Goal: Information Seeking & Learning: Find specific fact

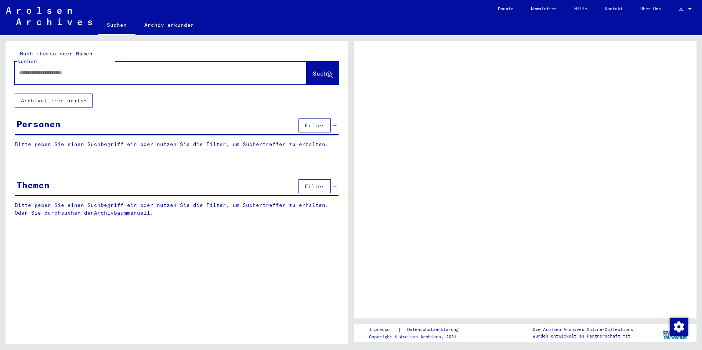
click at [73, 69] on input "text" at bounding box center [154, 73] width 270 height 8
type input "**********"
click at [316, 70] on span "Suche" at bounding box center [322, 73] width 18 height 7
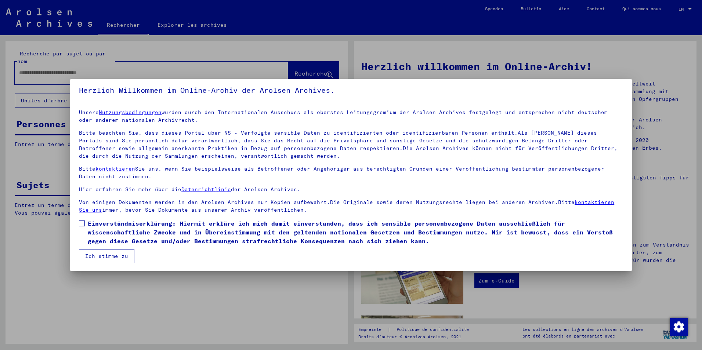
scroll to position [4, 0]
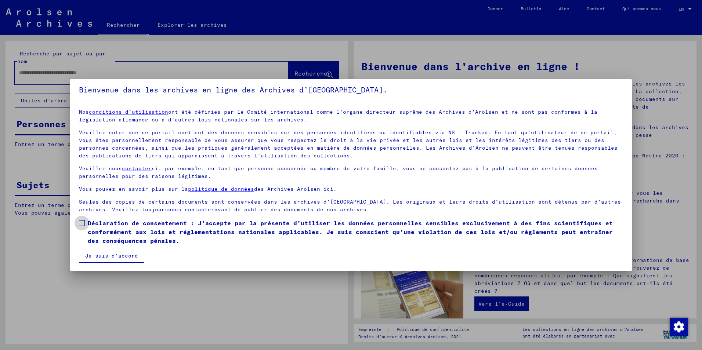
click at [80, 222] on span at bounding box center [82, 223] width 6 height 6
click at [123, 252] on button "Je suis d’accord" at bounding box center [111, 256] width 65 height 14
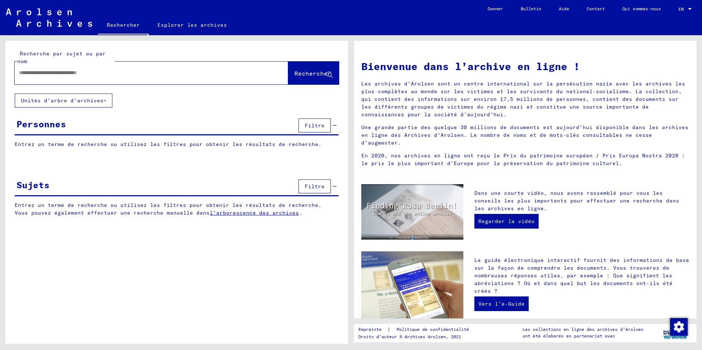
click at [77, 75] on input "text" at bounding box center [142, 73] width 247 height 8
click at [304, 77] on span "Rechercher" at bounding box center [312, 73] width 37 height 7
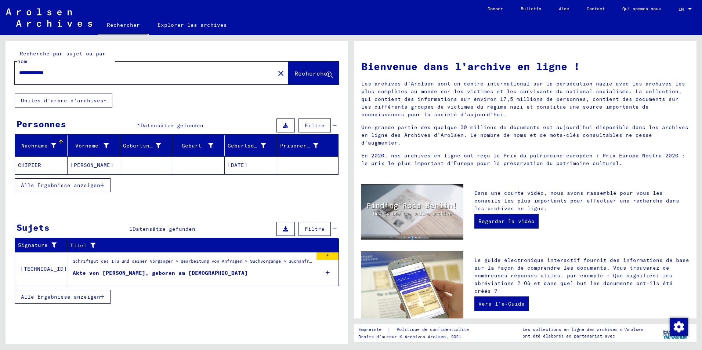
click at [29, 165] on mat-cell "CHIPIER" at bounding box center [41, 165] width 52 height 18
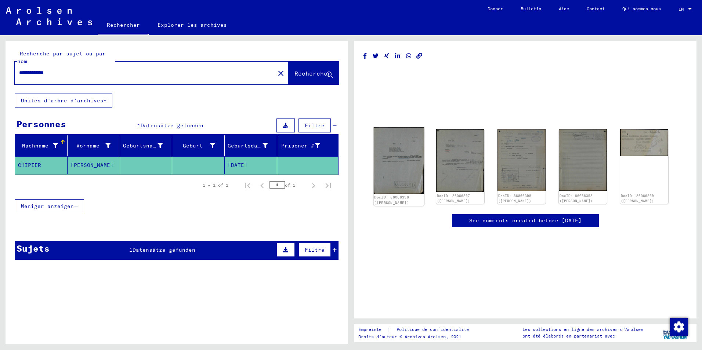
click at [397, 166] on img at bounding box center [399, 160] width 51 height 67
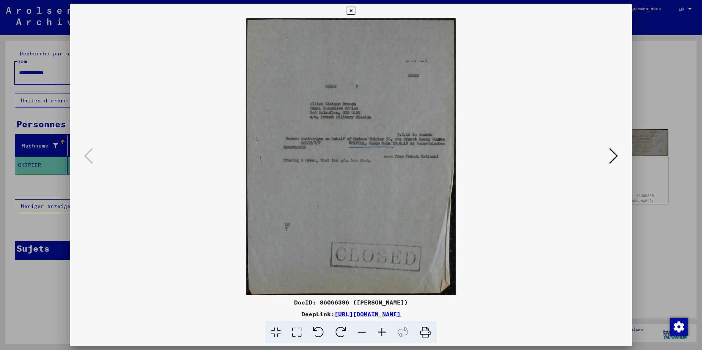
click at [379, 333] on icon at bounding box center [382, 333] width 20 height 22
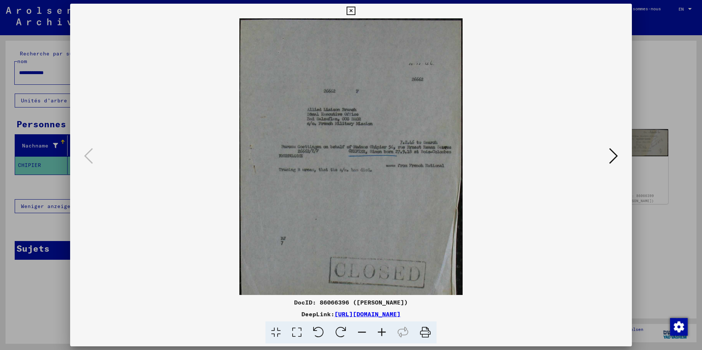
click at [379, 333] on icon at bounding box center [382, 333] width 20 height 22
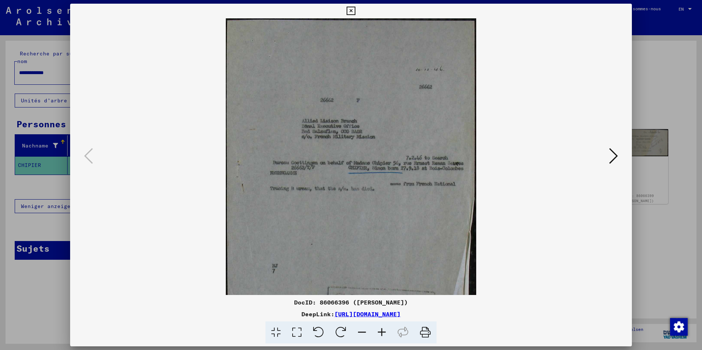
click at [379, 333] on icon at bounding box center [382, 333] width 20 height 22
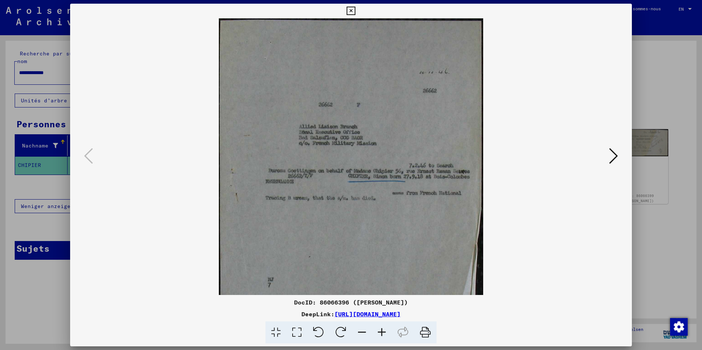
click at [379, 333] on icon at bounding box center [382, 333] width 20 height 22
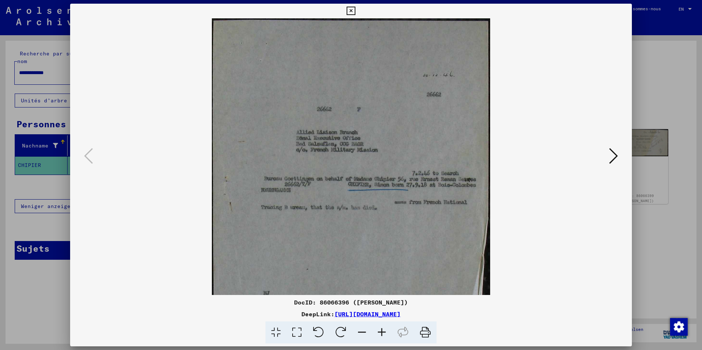
click at [379, 333] on icon at bounding box center [382, 333] width 20 height 22
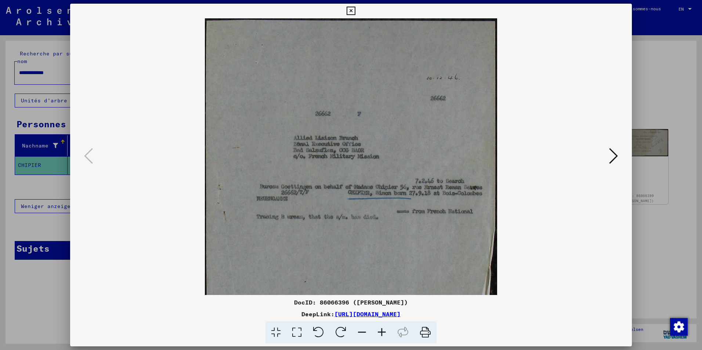
click at [379, 333] on icon at bounding box center [382, 333] width 20 height 22
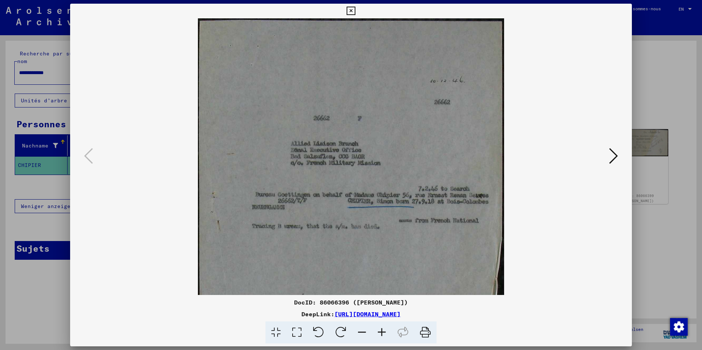
click at [379, 333] on icon at bounding box center [382, 333] width 20 height 22
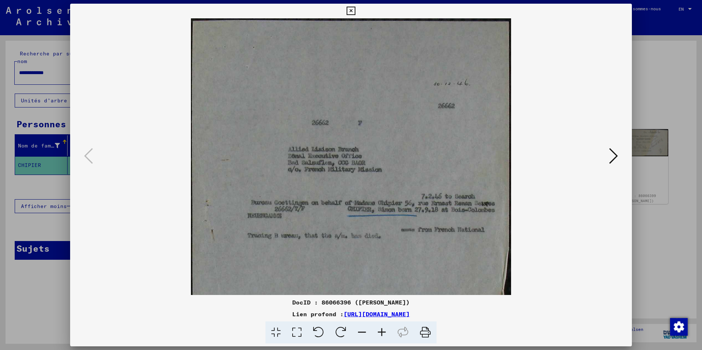
click at [613, 156] on icon at bounding box center [613, 156] width 9 height 18
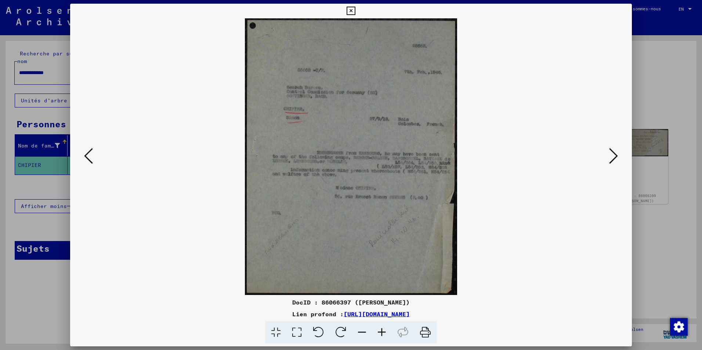
click at [382, 332] on icon at bounding box center [382, 333] width 20 height 22
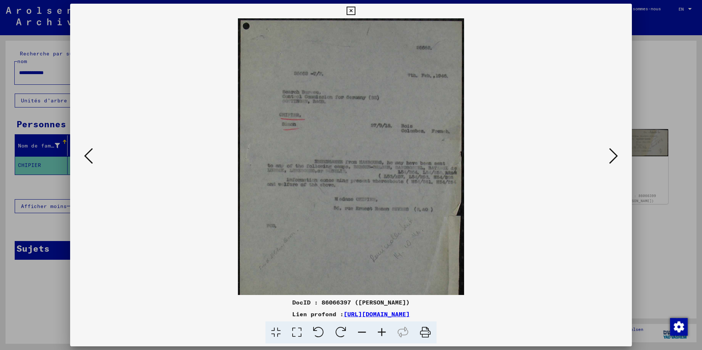
click at [382, 332] on icon at bounding box center [382, 333] width 20 height 22
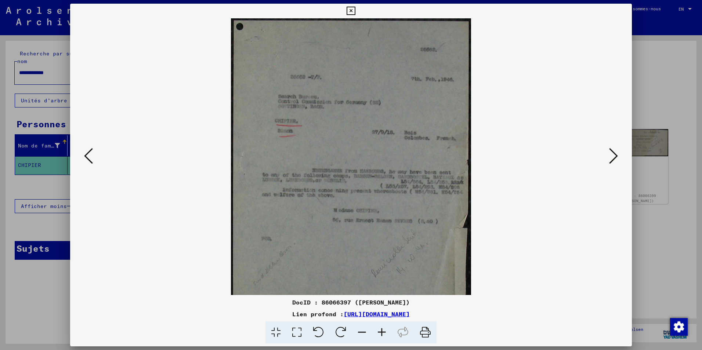
click at [382, 332] on icon at bounding box center [382, 333] width 20 height 22
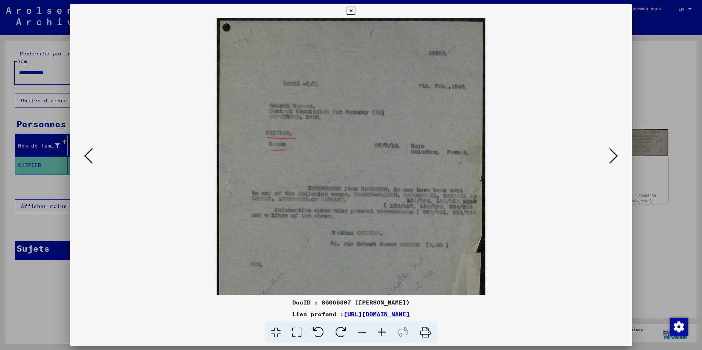
click at [382, 332] on icon at bounding box center [382, 333] width 20 height 22
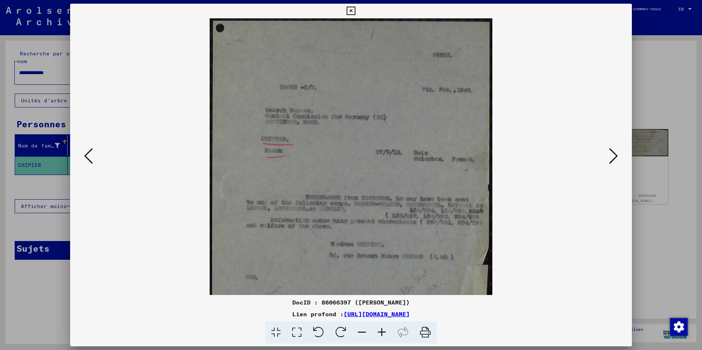
click at [614, 151] on icon at bounding box center [613, 156] width 9 height 18
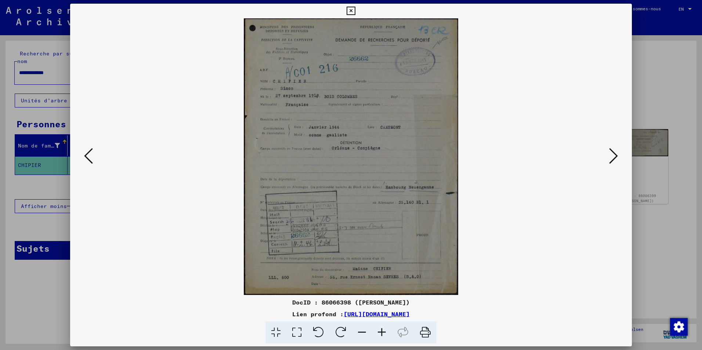
click at [384, 332] on icon at bounding box center [382, 333] width 20 height 22
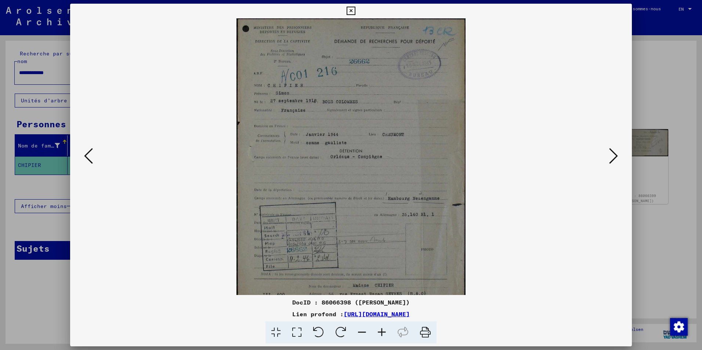
click at [384, 332] on icon at bounding box center [382, 333] width 20 height 22
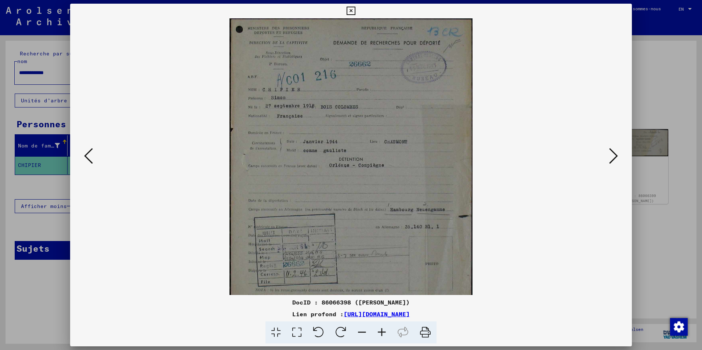
click at [384, 332] on icon at bounding box center [382, 333] width 20 height 22
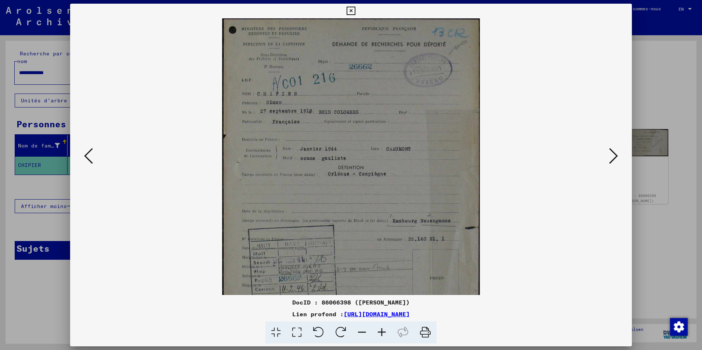
click at [384, 332] on icon at bounding box center [382, 333] width 20 height 22
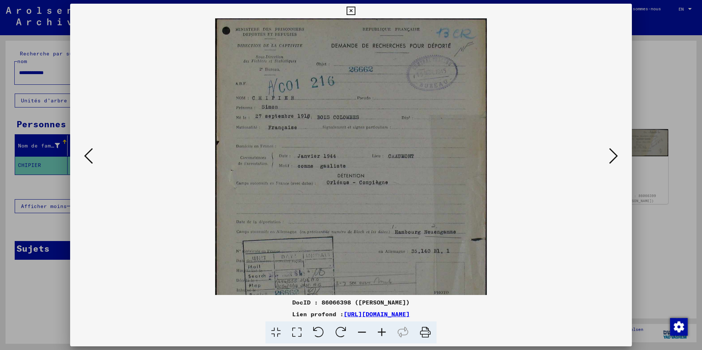
click at [384, 332] on icon at bounding box center [382, 333] width 20 height 22
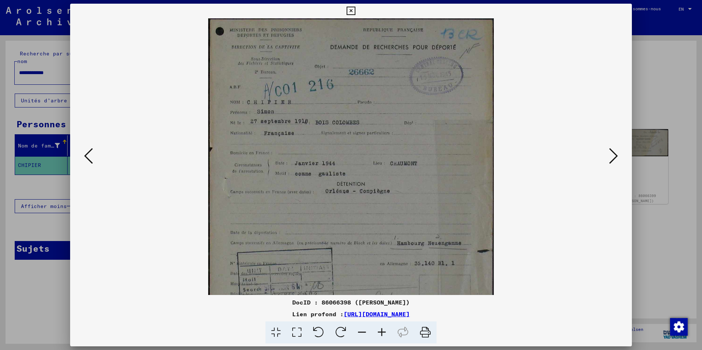
click at [384, 332] on icon at bounding box center [382, 333] width 20 height 22
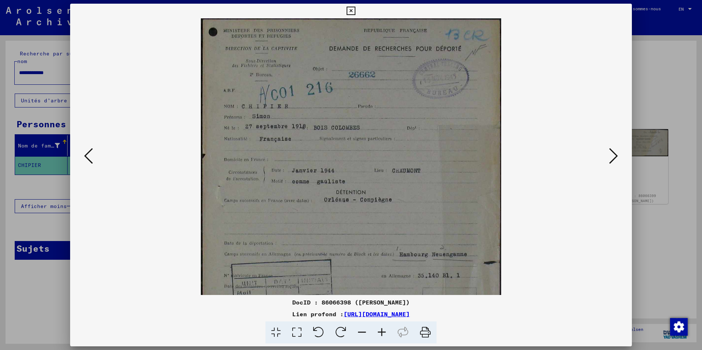
click at [384, 332] on icon at bounding box center [382, 333] width 20 height 22
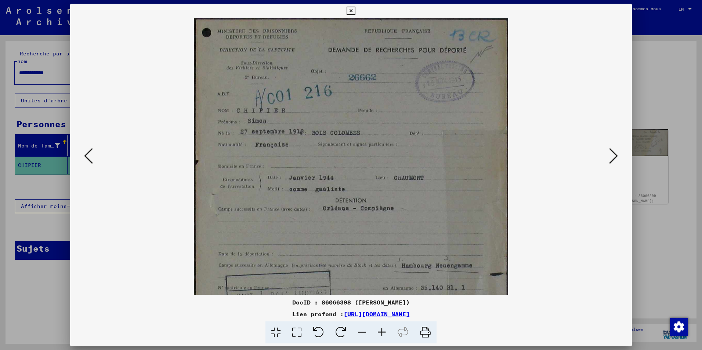
click at [384, 332] on icon at bounding box center [382, 333] width 20 height 22
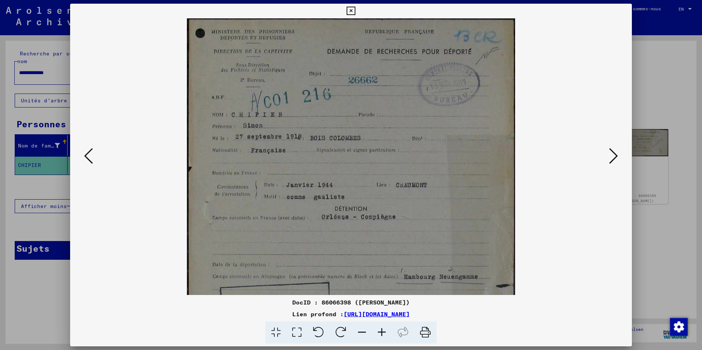
click at [384, 332] on icon at bounding box center [382, 333] width 20 height 22
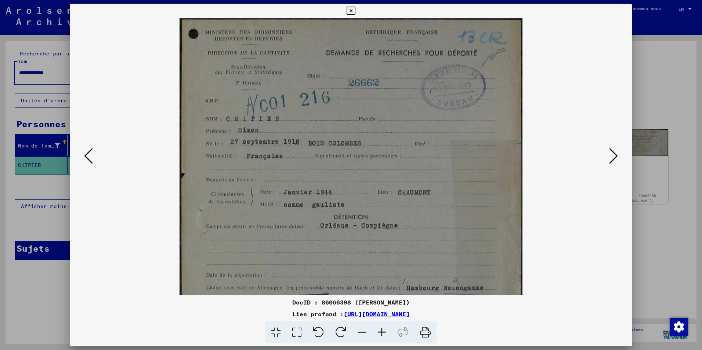
click at [384, 332] on icon at bounding box center [382, 333] width 20 height 22
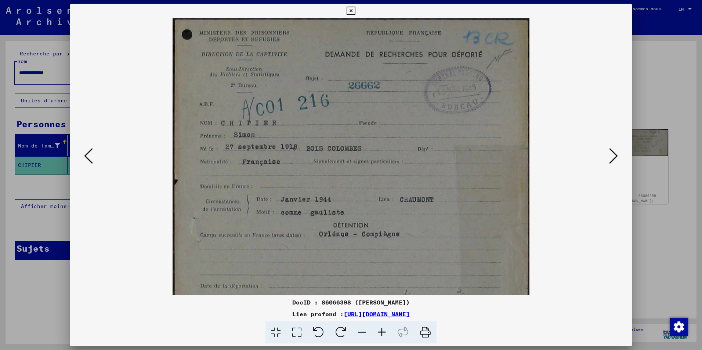
click at [384, 332] on icon at bounding box center [382, 333] width 20 height 22
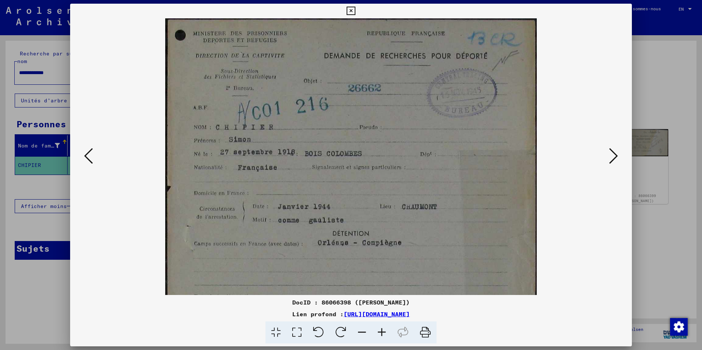
drag, startPoint x: 345, startPoint y: 204, endPoint x: 351, endPoint y: 231, distance: 27.4
click at [351, 231] on img at bounding box center [350, 257] width 371 height 479
click at [387, 200] on img at bounding box center [350, 257] width 371 height 479
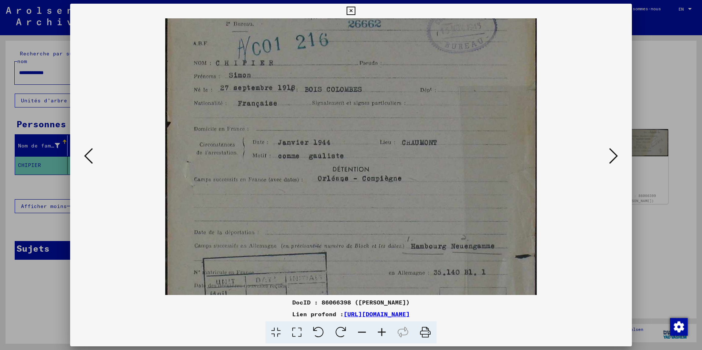
drag, startPoint x: 381, startPoint y: 221, endPoint x: 375, endPoint y: 157, distance: 64.5
click at [375, 157] on img at bounding box center [350, 193] width 371 height 479
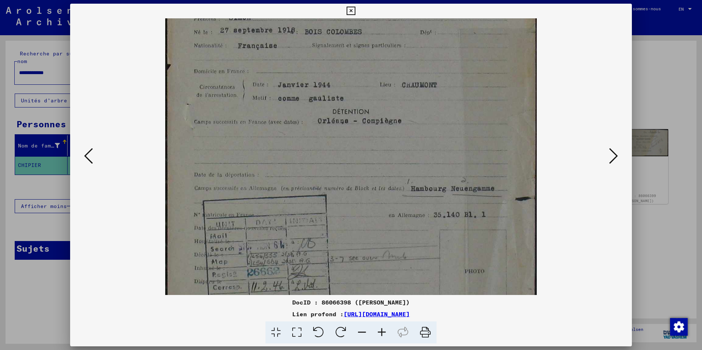
drag, startPoint x: 364, startPoint y: 213, endPoint x: 355, endPoint y: 155, distance: 58.4
click at [355, 155] on img at bounding box center [350, 135] width 371 height 479
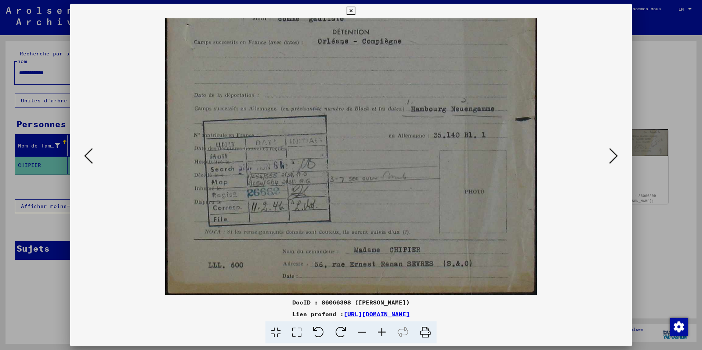
scroll to position [202, 0]
drag, startPoint x: 375, startPoint y: 243, endPoint x: 371, endPoint y: 160, distance: 82.7
click at [371, 160] on img at bounding box center [350, 55] width 371 height 479
click at [611, 156] on icon at bounding box center [613, 156] width 9 height 18
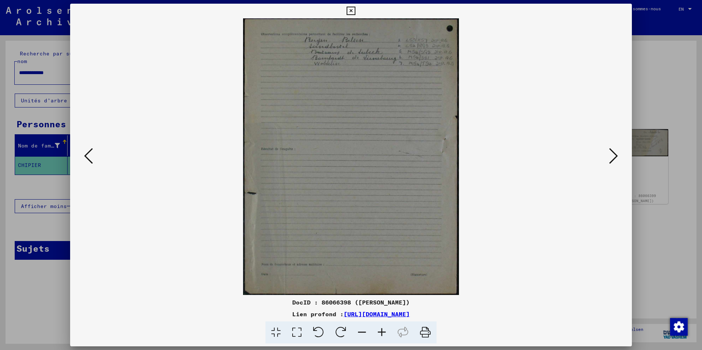
scroll to position [0, 0]
click at [378, 331] on icon at bounding box center [382, 333] width 20 height 22
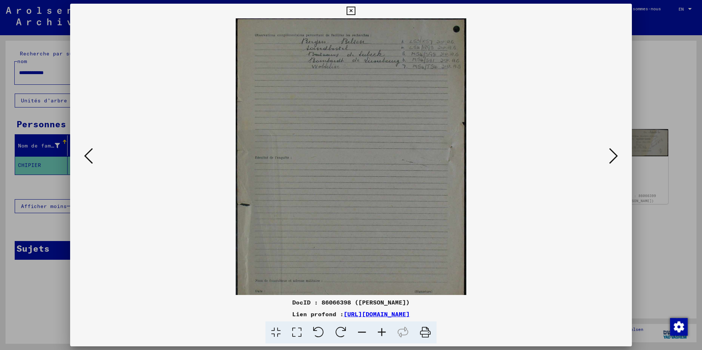
click at [378, 331] on icon at bounding box center [382, 333] width 20 height 22
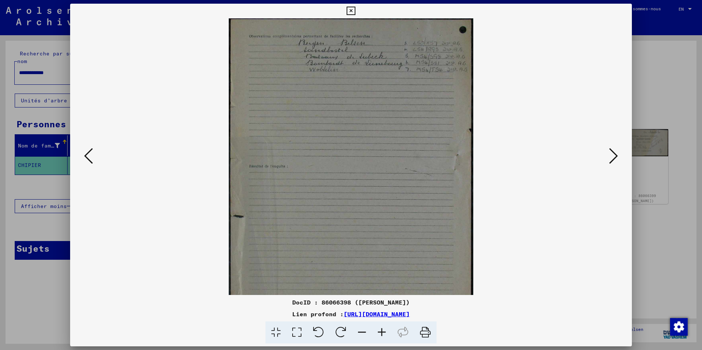
click at [378, 331] on icon at bounding box center [382, 333] width 20 height 22
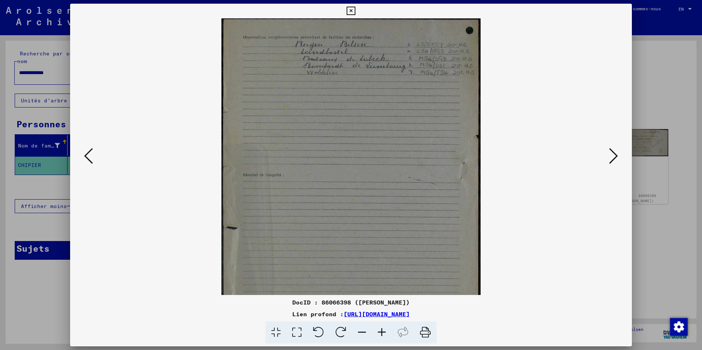
click at [378, 331] on icon at bounding box center [382, 333] width 20 height 22
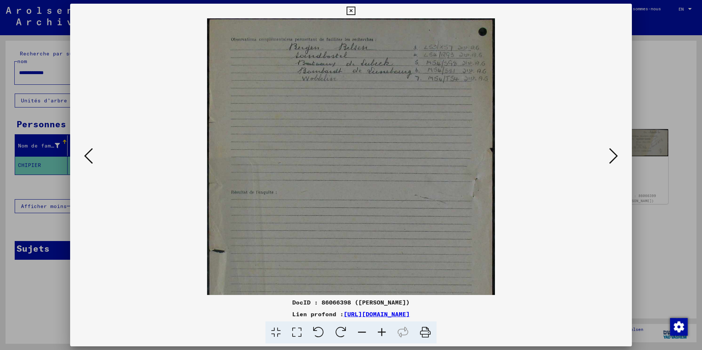
click at [378, 331] on icon at bounding box center [382, 333] width 20 height 22
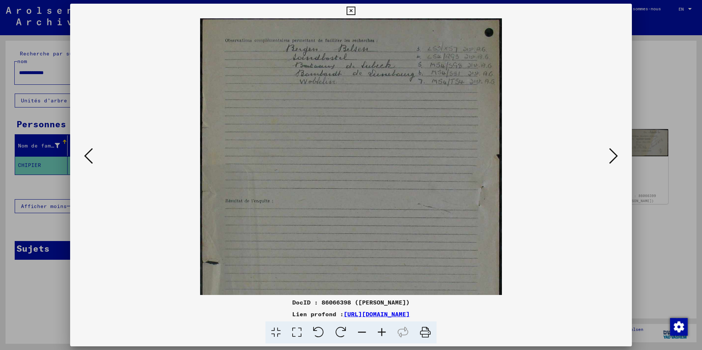
click at [378, 331] on icon at bounding box center [382, 333] width 20 height 22
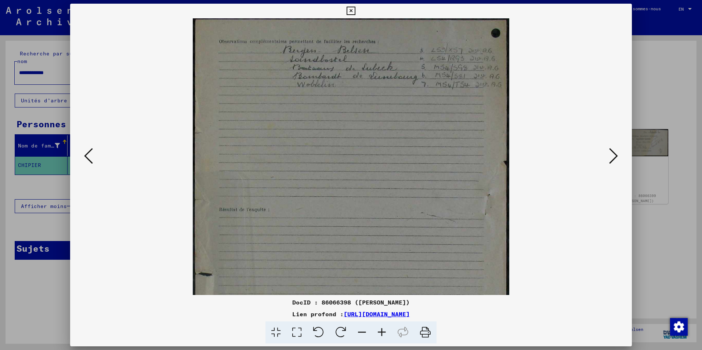
click at [378, 331] on icon at bounding box center [382, 333] width 20 height 22
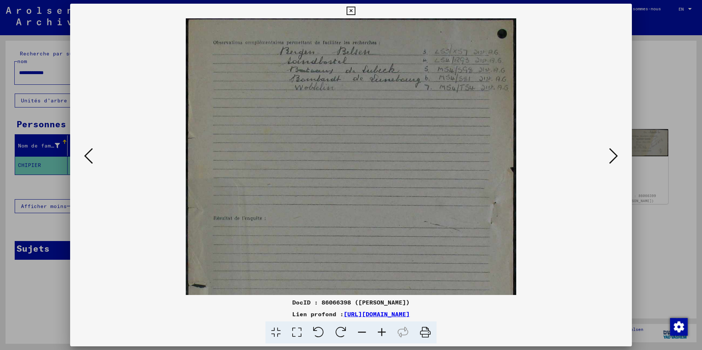
click at [378, 331] on icon at bounding box center [382, 333] width 20 height 22
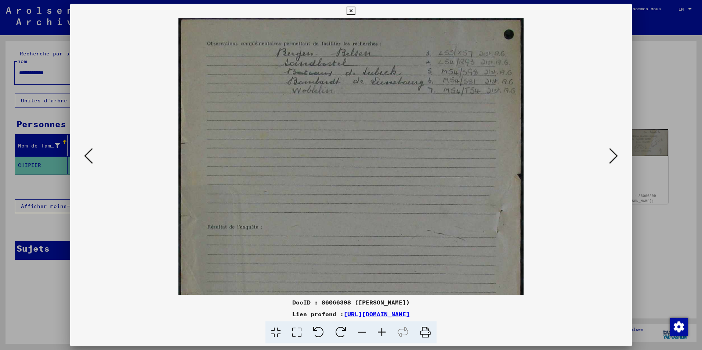
click at [378, 331] on icon at bounding box center [382, 333] width 20 height 22
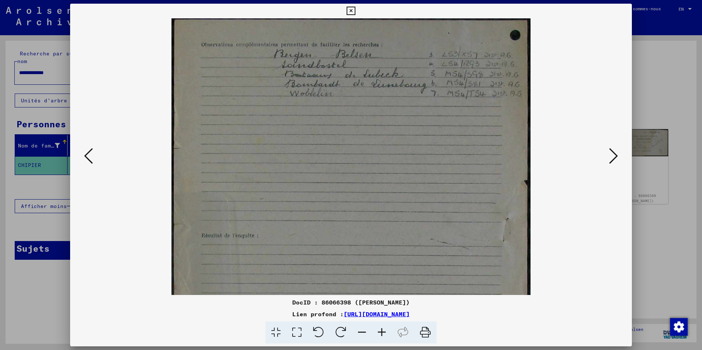
click at [614, 156] on icon at bounding box center [613, 156] width 9 height 18
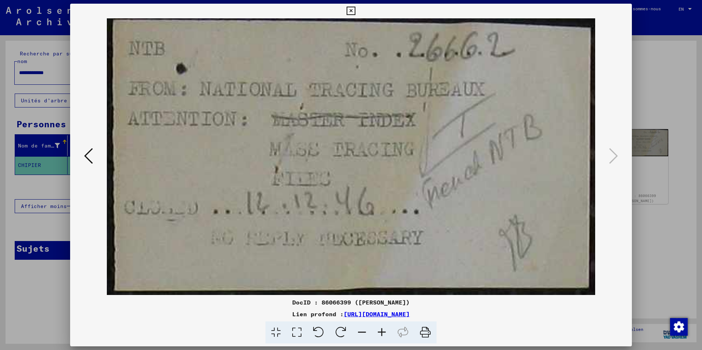
click at [349, 9] on icon at bounding box center [350, 11] width 8 height 9
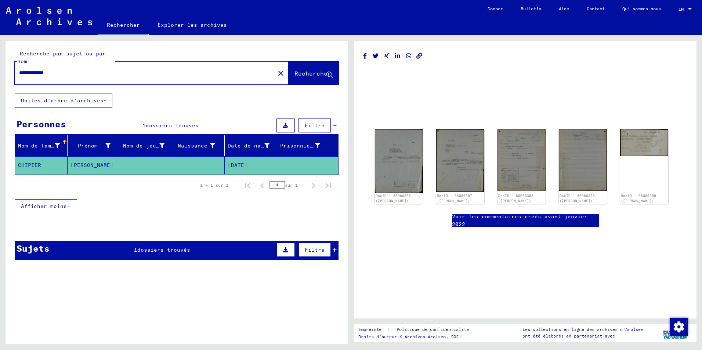
click at [99, 72] on input "**********" at bounding box center [144, 73] width 251 height 8
type input "*******"
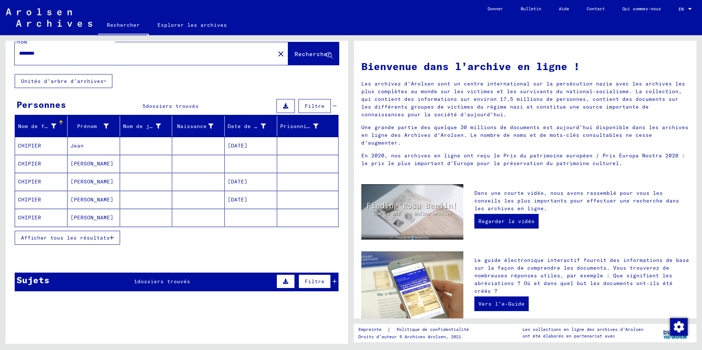
scroll to position [30, 0]
